Goal: Transaction & Acquisition: Purchase product/service

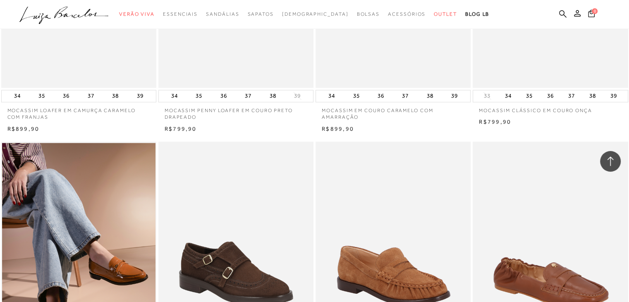
scroll to position [1373, 0]
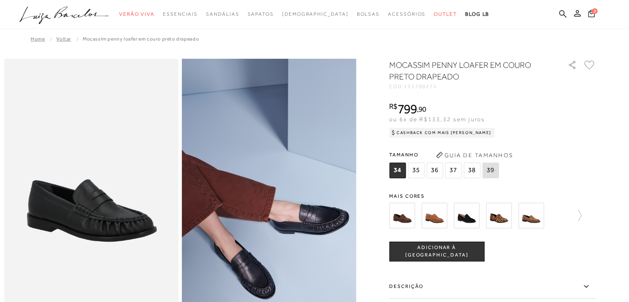
click at [511, 290] on label "Descrição" at bounding box center [492, 287] width 207 height 24
click at [0, 0] on input "Descrição" at bounding box center [0, 0] width 0 height 0
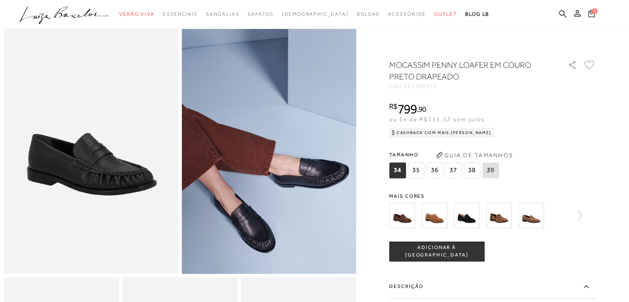
scroll to position [66, 0]
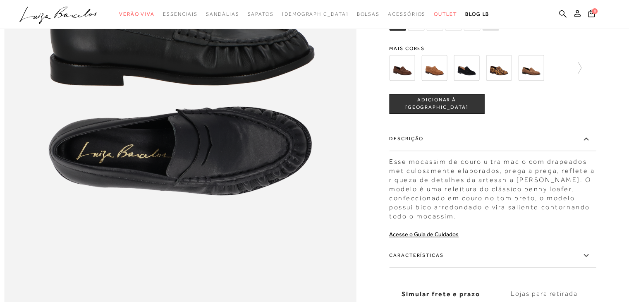
scroll to position [678, 0]
